Goal: Find specific page/section: Find specific page/section

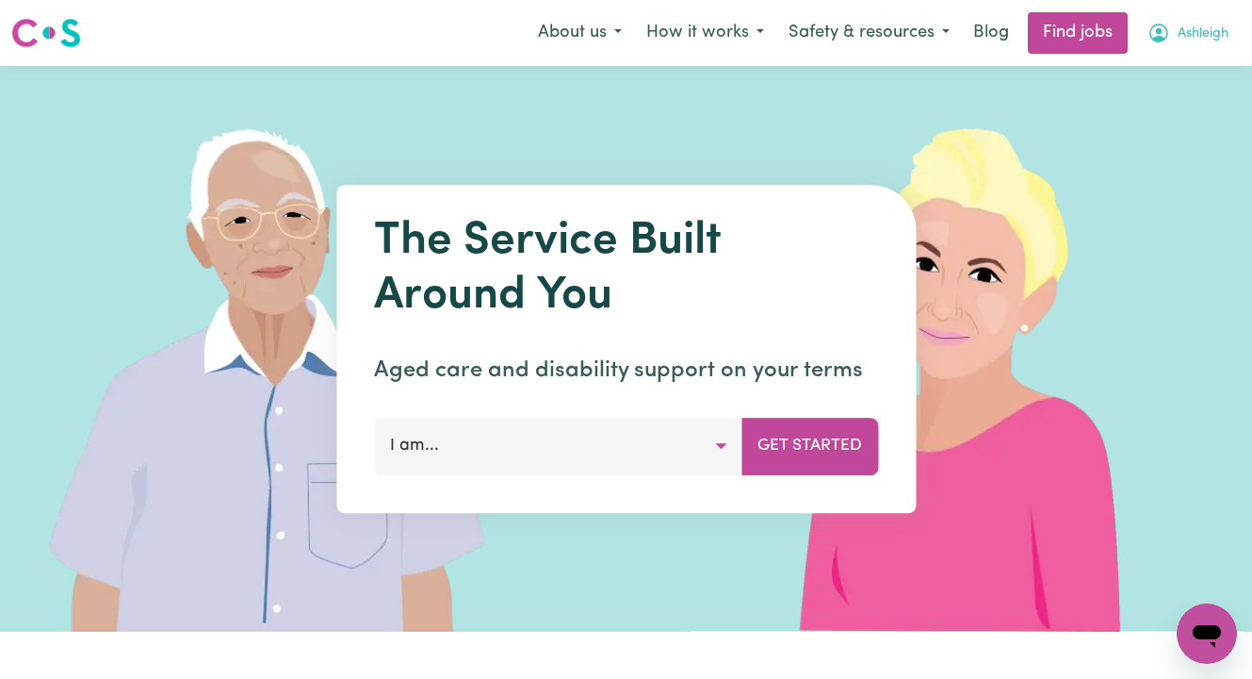
click at [1206, 28] on span "Ashleigh" at bounding box center [1203, 34] width 51 height 21
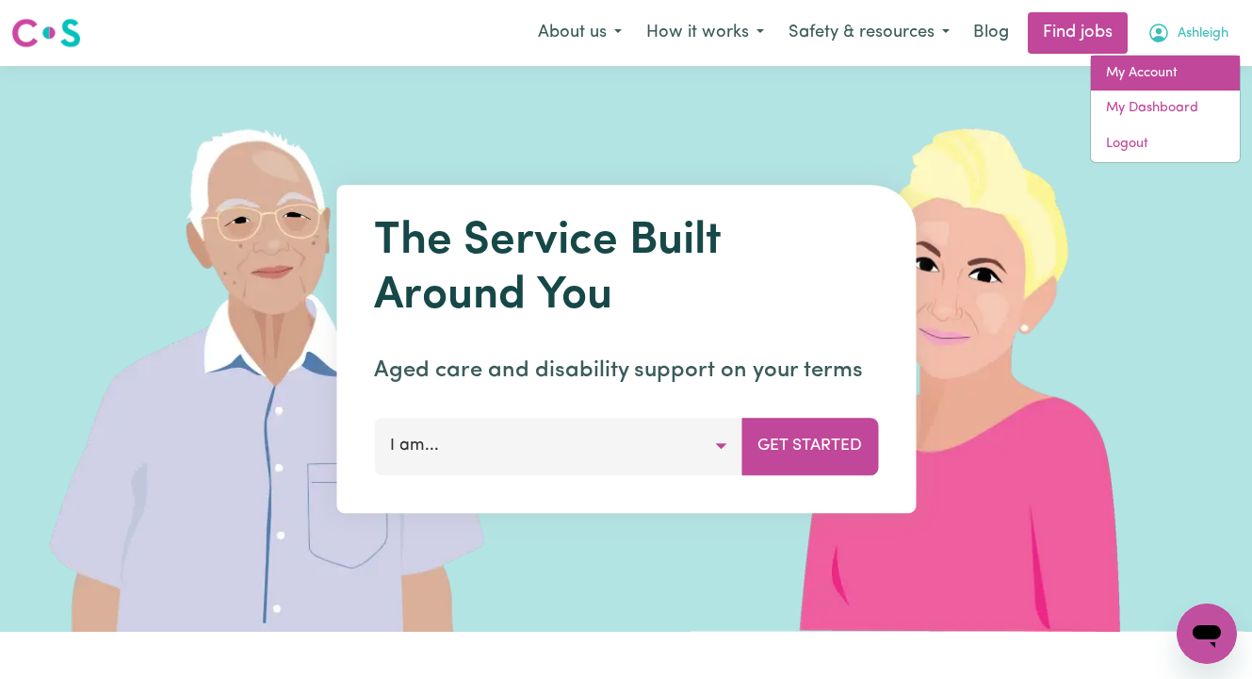
click at [1183, 75] on link "My Account" at bounding box center [1165, 74] width 149 height 36
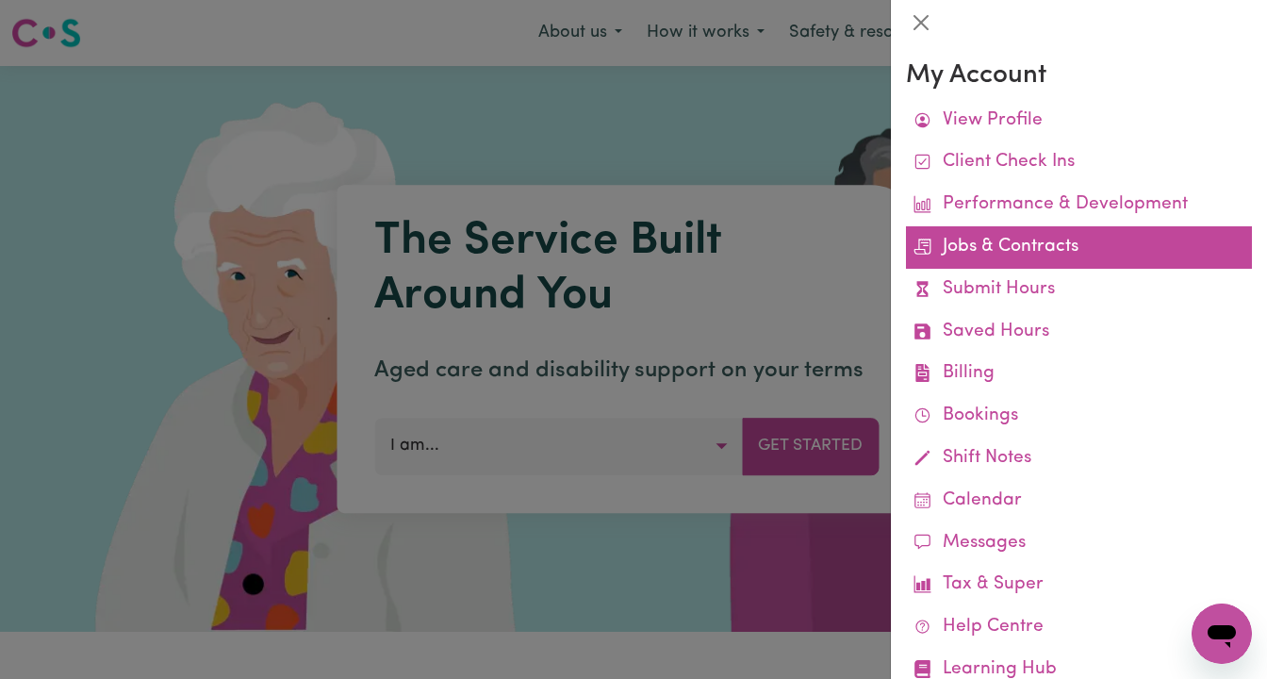
click at [1013, 252] on link "Jobs & Contracts" at bounding box center [1079, 247] width 346 height 42
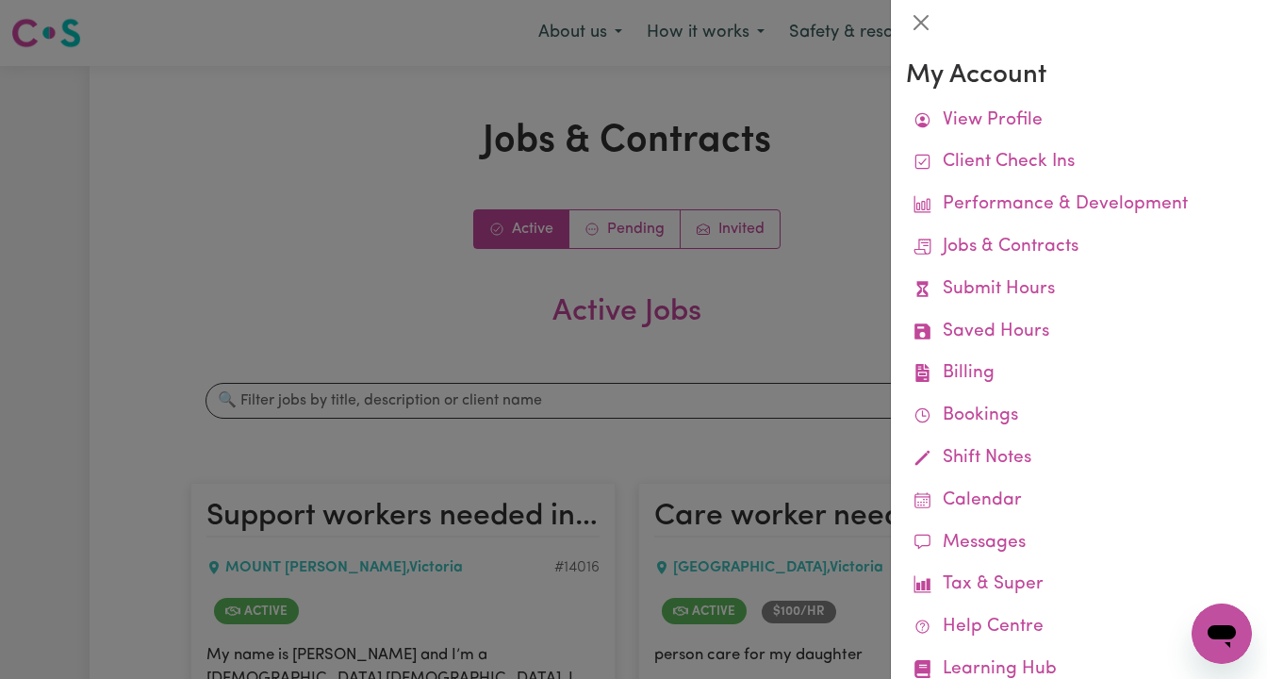
click at [480, 451] on div at bounding box center [633, 339] width 1267 height 679
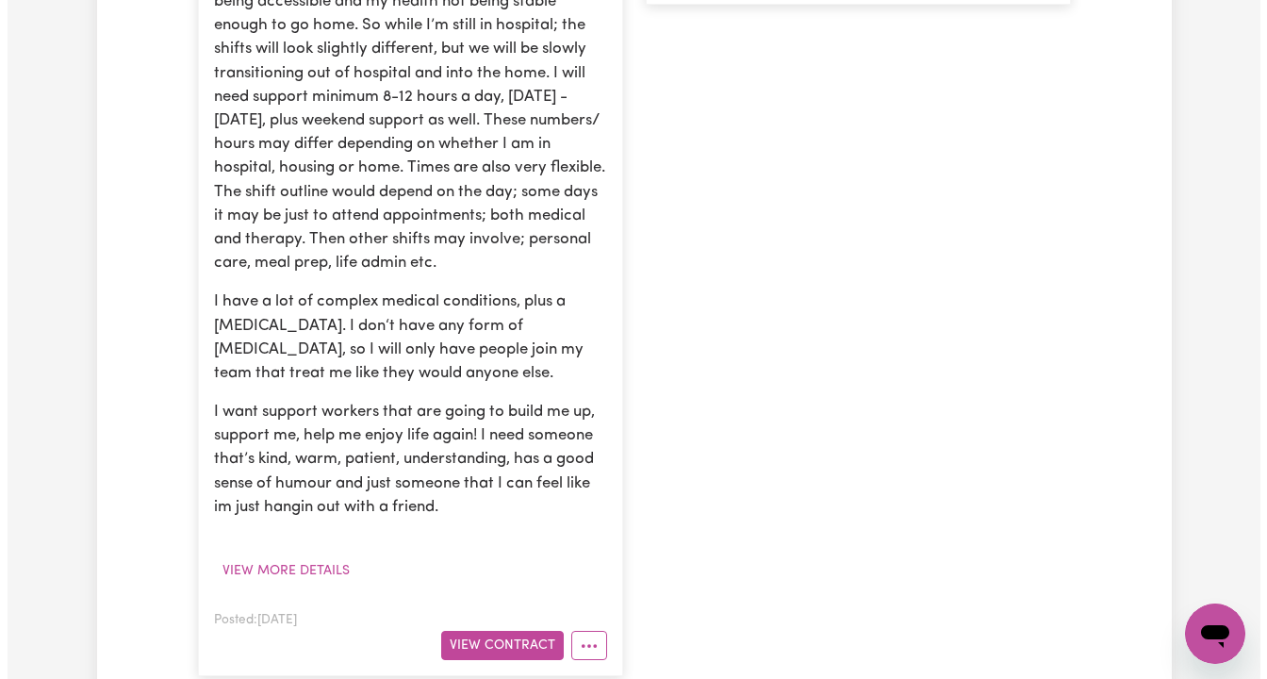
scroll to position [897, 0]
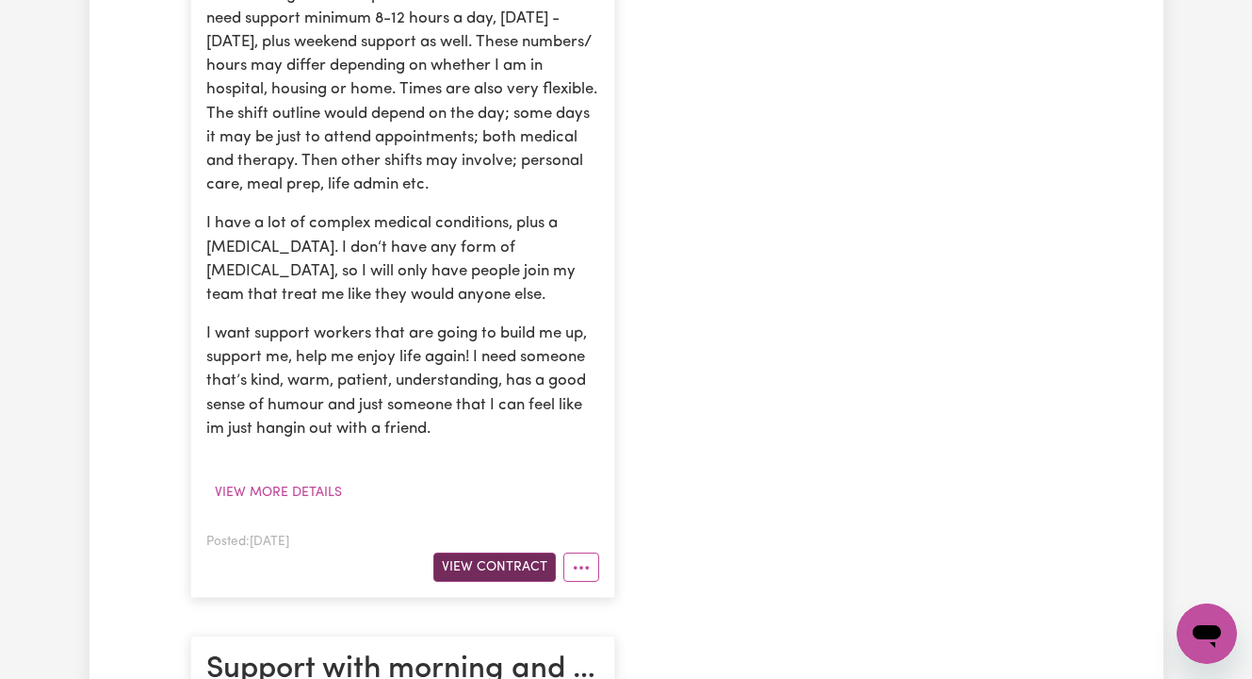
click at [520, 552] on button "View Contract" at bounding box center [495, 566] width 123 height 29
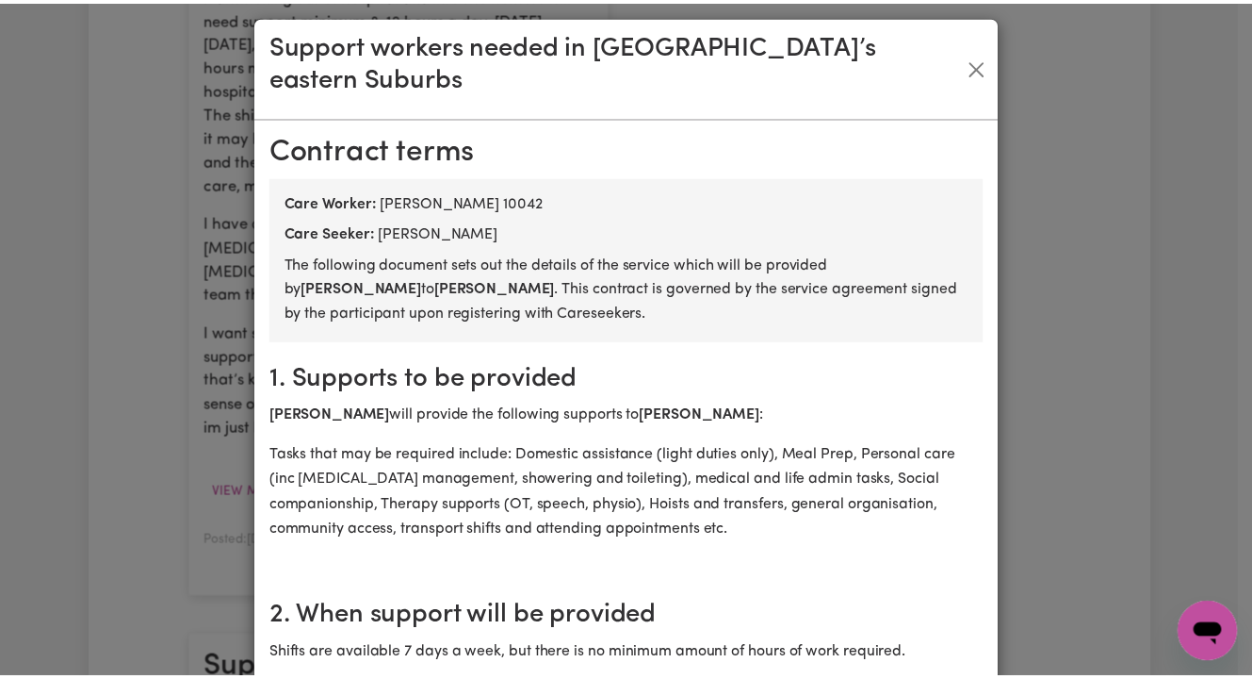
scroll to position [0, 0]
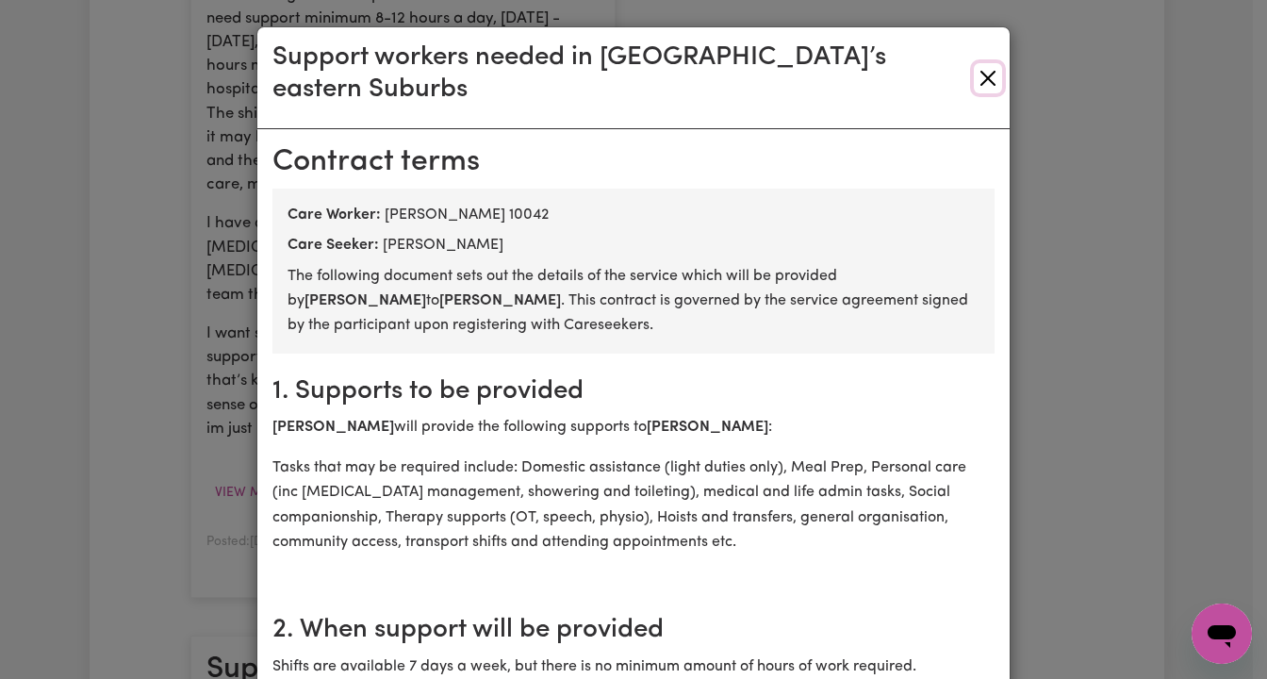
click at [976, 63] on button "Close" at bounding box center [988, 78] width 28 height 30
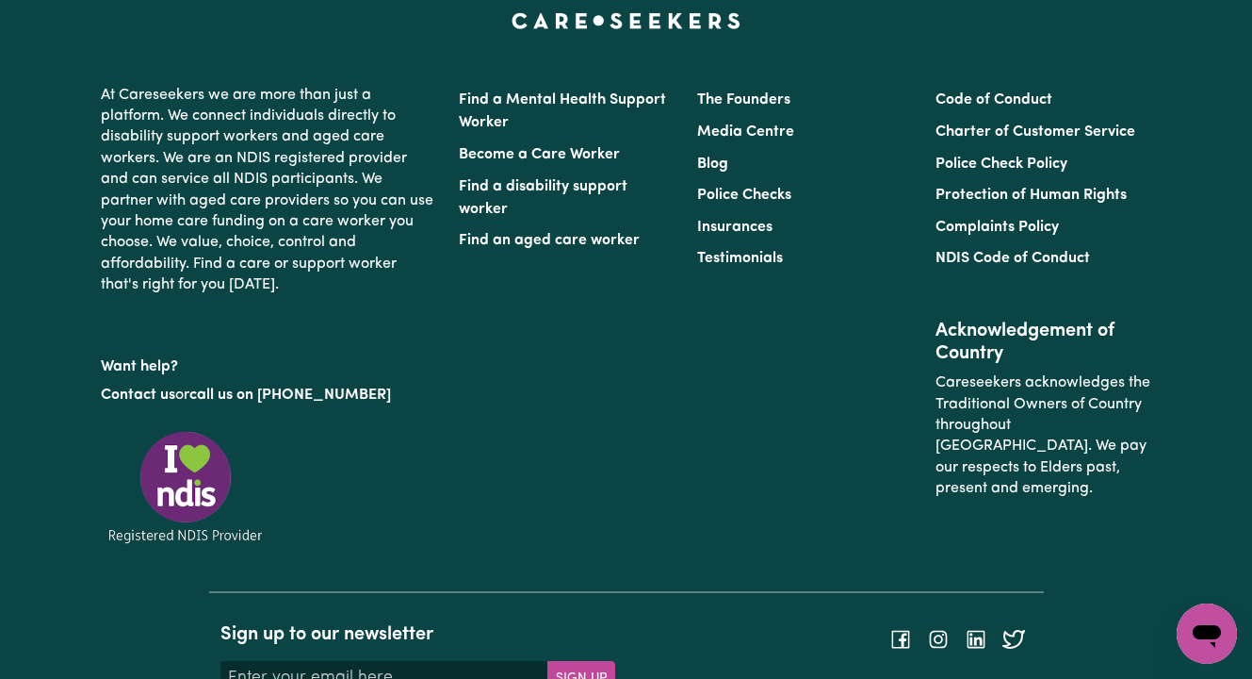
scroll to position [2099, 0]
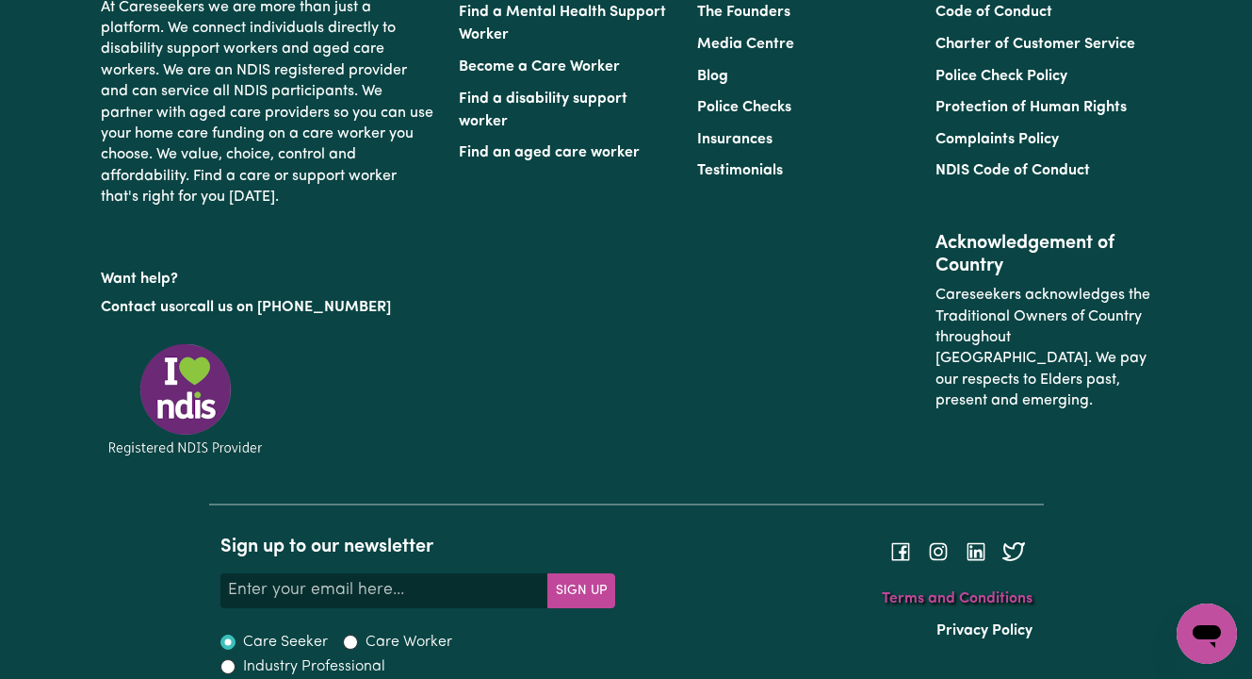
click at [922, 591] on link "Terms and Conditions" at bounding box center [957, 598] width 151 height 15
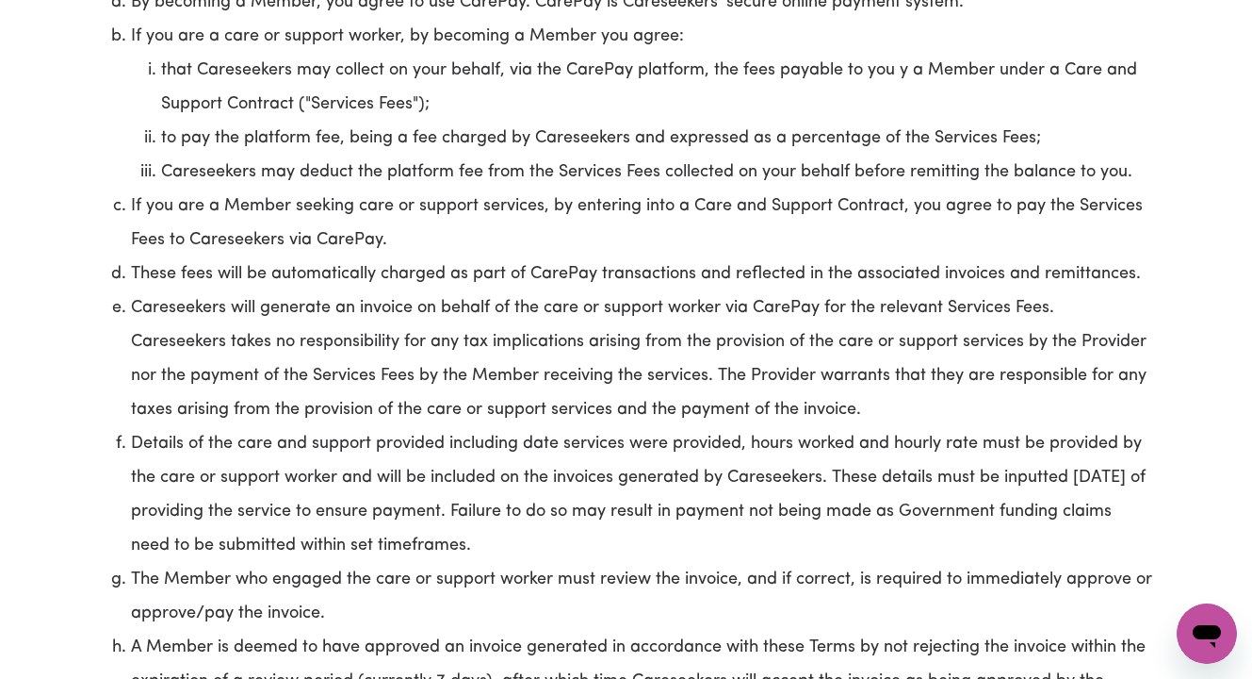
scroll to position [7162, 0]
